Goal: Task Accomplishment & Management: Use online tool/utility

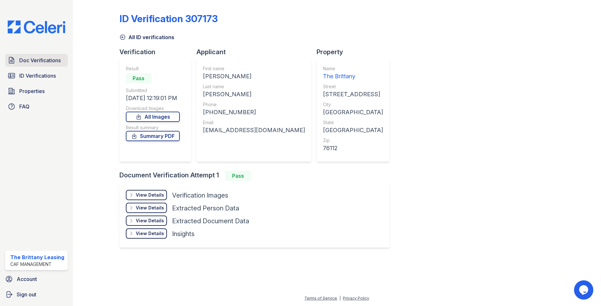
click at [36, 61] on span "Doc Verifications" at bounding box center [39, 61] width 41 height 8
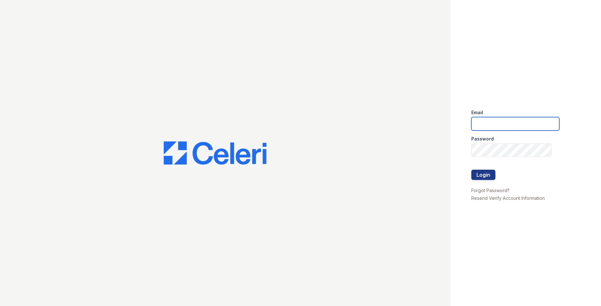
type input "brittany.pm@cafmanagement.com"
click at [476, 176] on button "Login" at bounding box center [484, 175] width 24 height 10
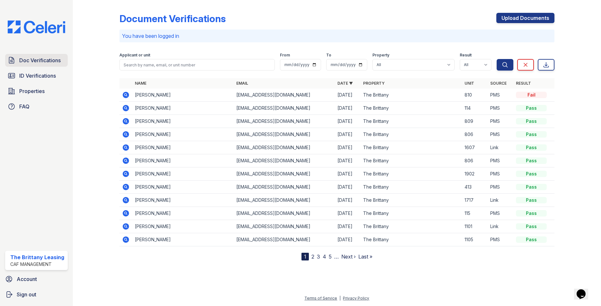
click at [39, 62] on span "Doc Verifications" at bounding box center [39, 61] width 41 height 8
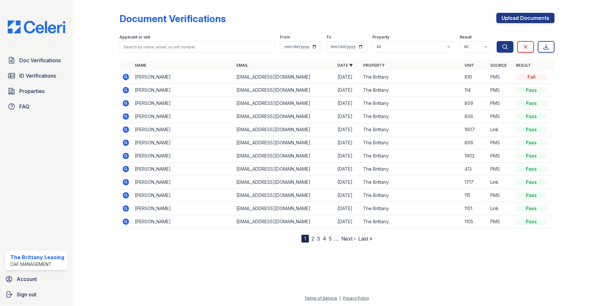
click at [127, 130] on icon at bounding box center [126, 130] width 6 height 6
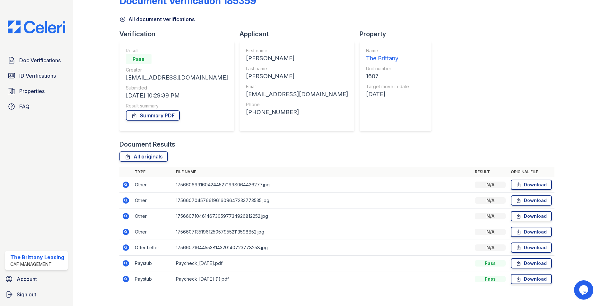
scroll to position [27, 0]
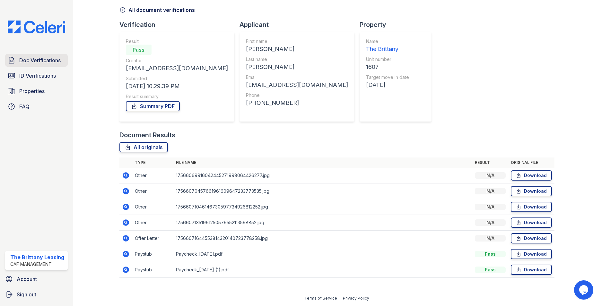
click at [37, 65] on link "Doc Verifications" at bounding box center [36, 60] width 63 height 13
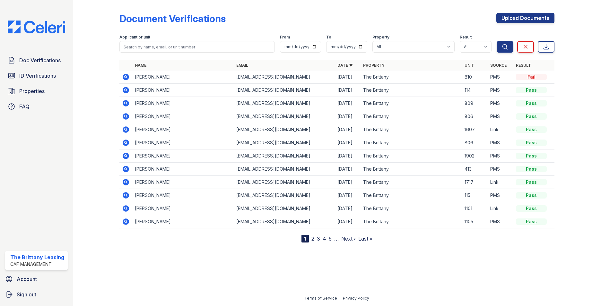
click at [313, 238] on link "2" at bounding box center [313, 239] width 3 height 6
click at [127, 90] on icon at bounding box center [126, 90] width 6 height 6
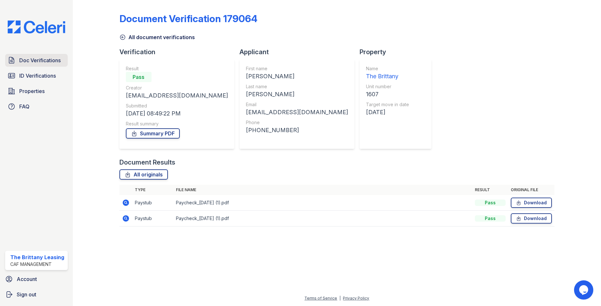
click at [45, 61] on span "Doc Verifications" at bounding box center [39, 61] width 41 height 8
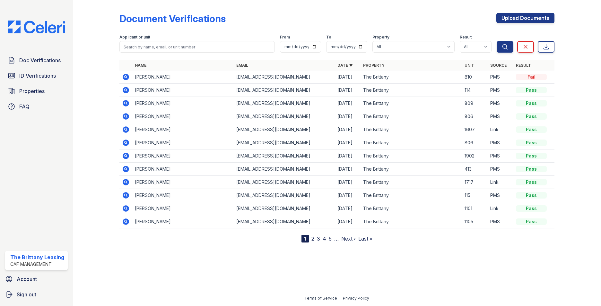
click at [126, 129] on icon at bounding box center [126, 129] width 2 height 2
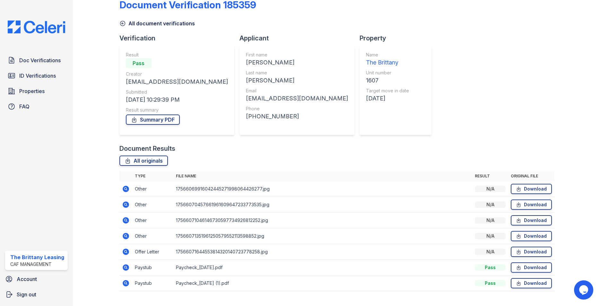
scroll to position [27, 0]
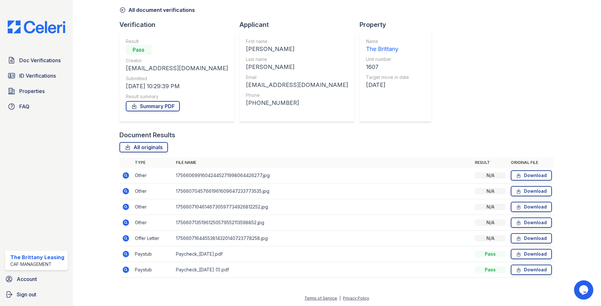
click at [124, 253] on icon at bounding box center [126, 255] width 8 height 8
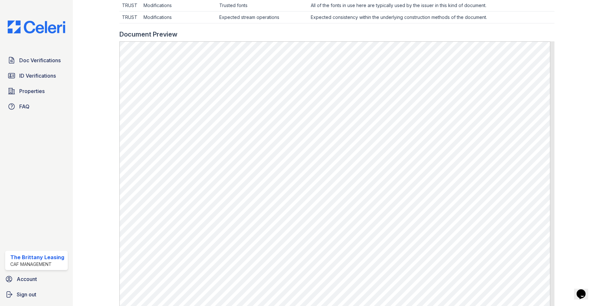
scroll to position [320, 0]
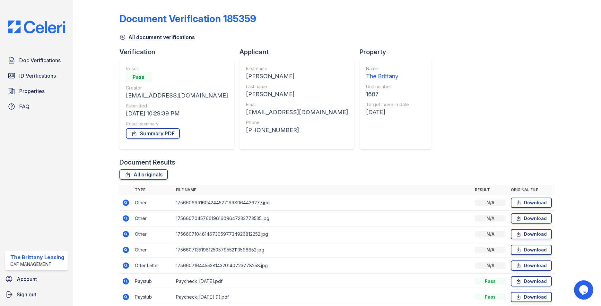
click at [126, 249] on icon at bounding box center [126, 250] width 6 height 6
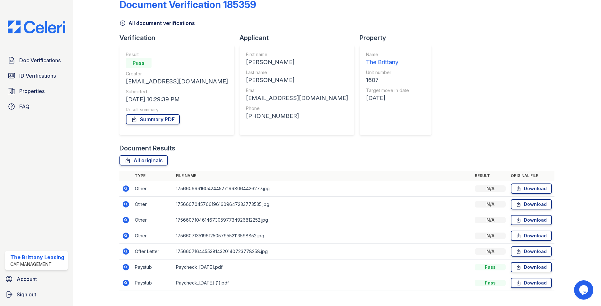
scroll to position [27, 0]
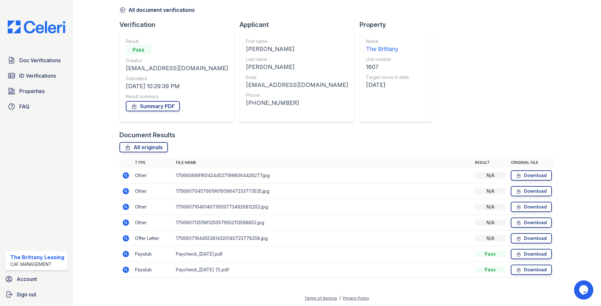
click at [128, 238] on icon at bounding box center [126, 238] width 6 height 6
